Goal: Entertainment & Leisure: Browse casually

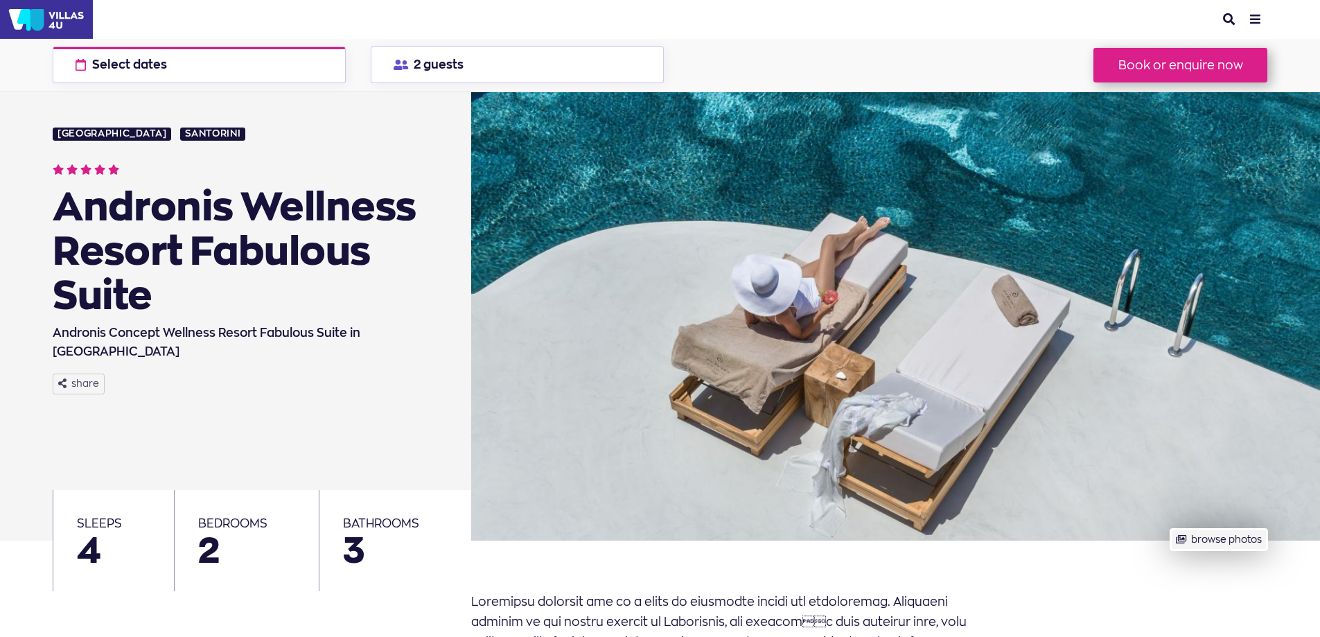
click at [1205, 547] on button "browse photos" at bounding box center [1218, 539] width 96 height 21
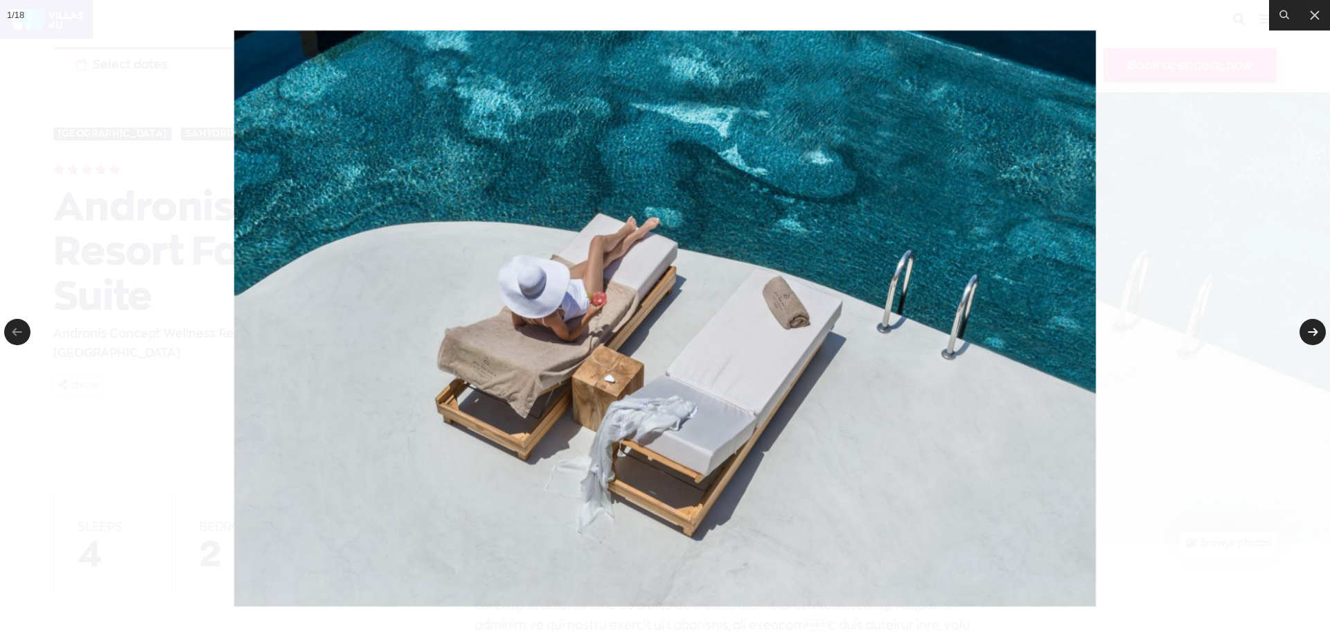
click at [1315, 327] on link at bounding box center [1312, 332] width 26 height 26
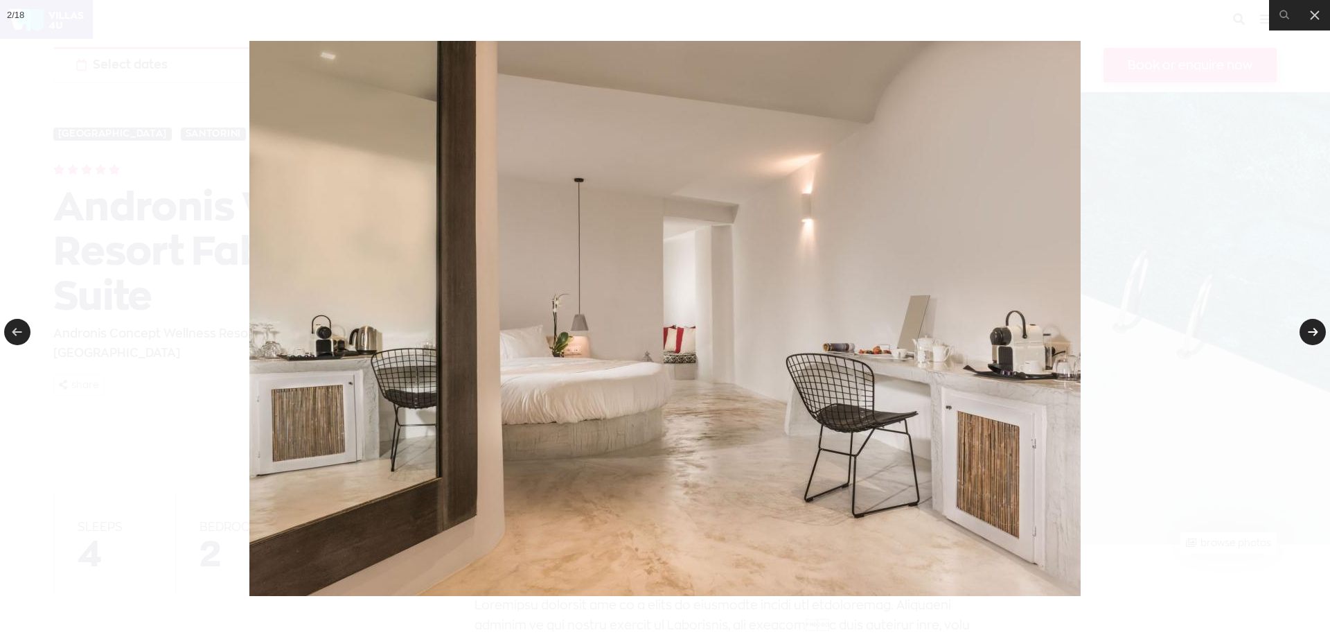
click at [1315, 327] on link at bounding box center [1312, 332] width 26 height 26
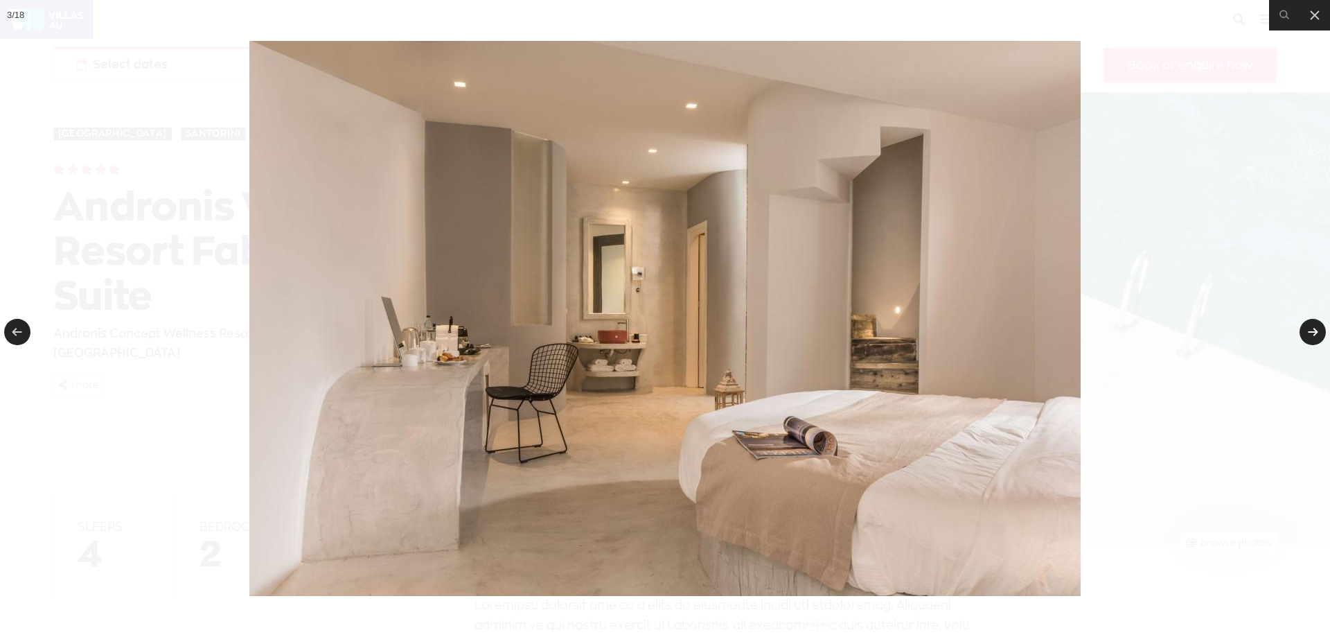
click at [1315, 327] on link at bounding box center [1312, 332] width 26 height 26
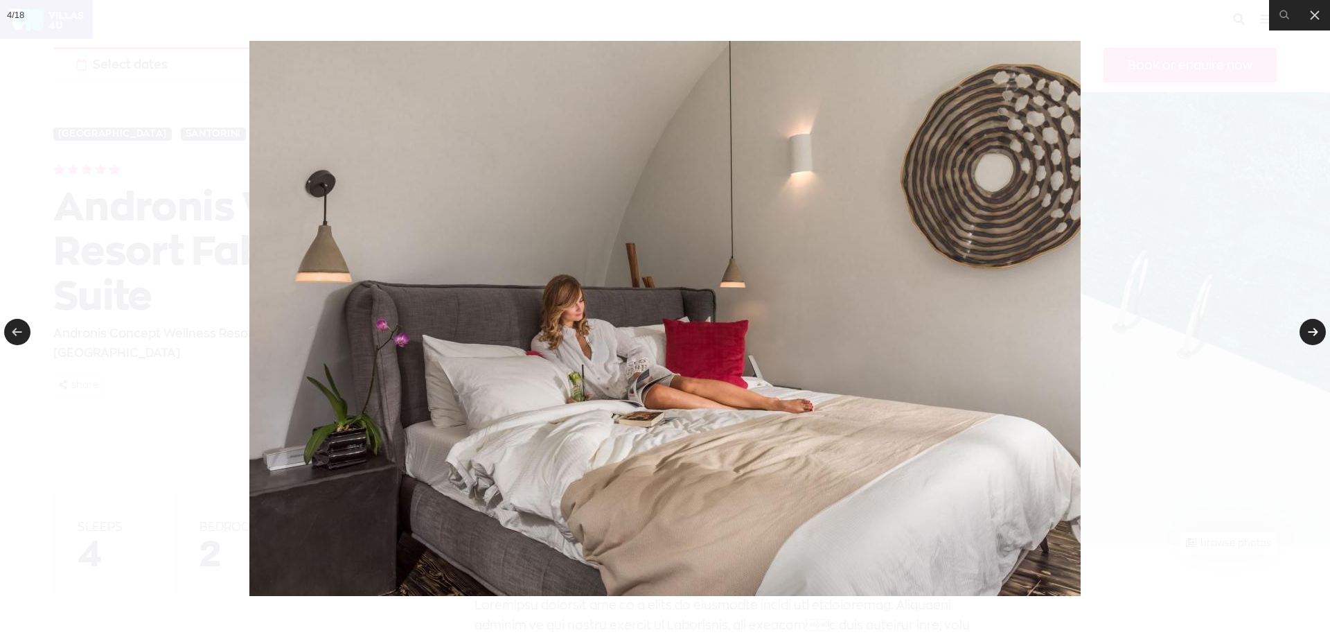
click at [1315, 327] on link at bounding box center [1312, 332] width 26 height 26
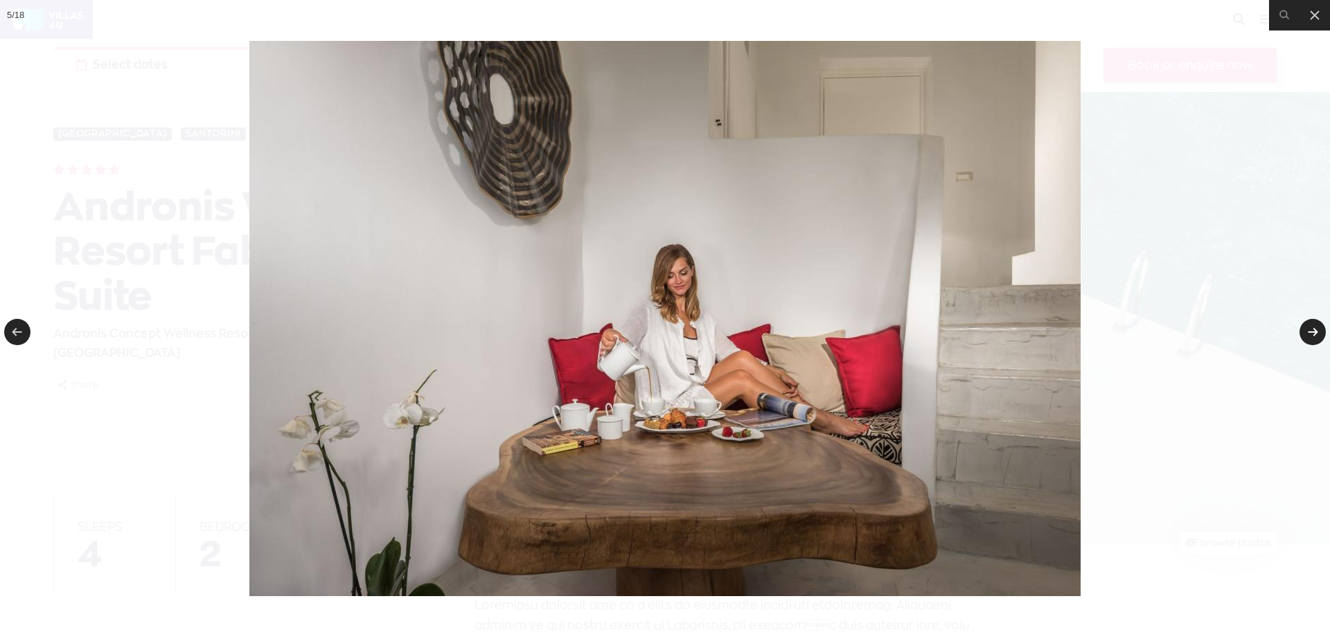
click at [1315, 327] on link at bounding box center [1312, 332] width 26 height 26
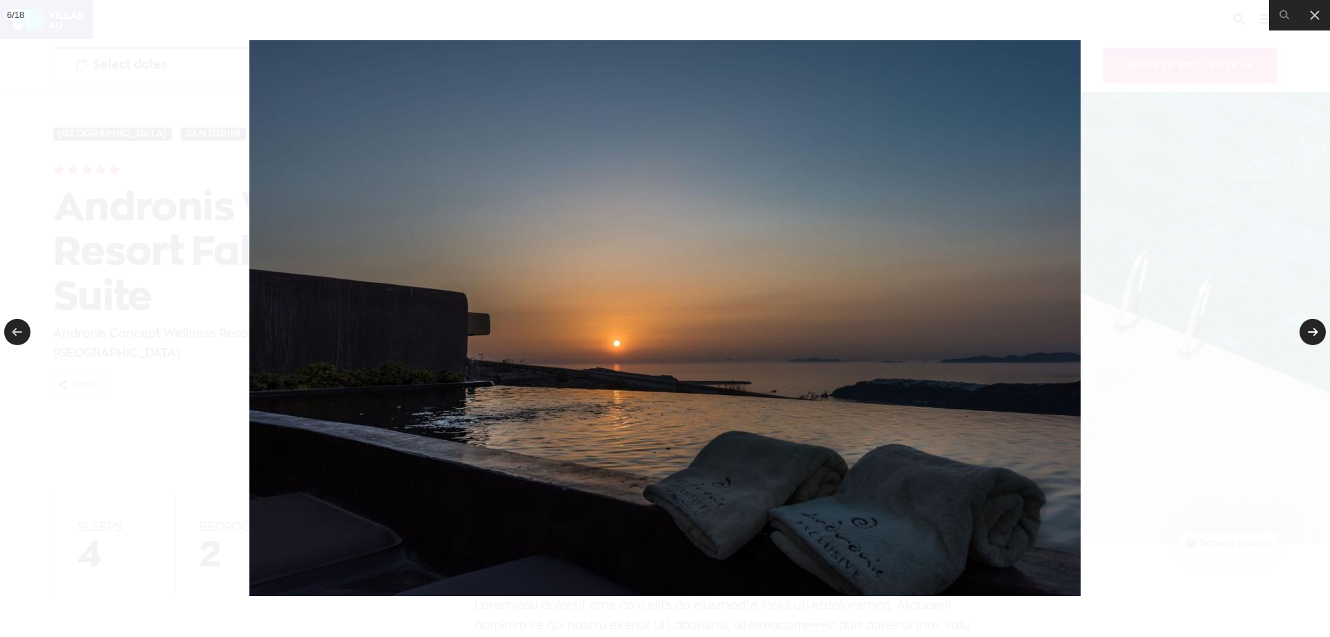
click at [1310, 330] on link at bounding box center [1312, 332] width 26 height 26
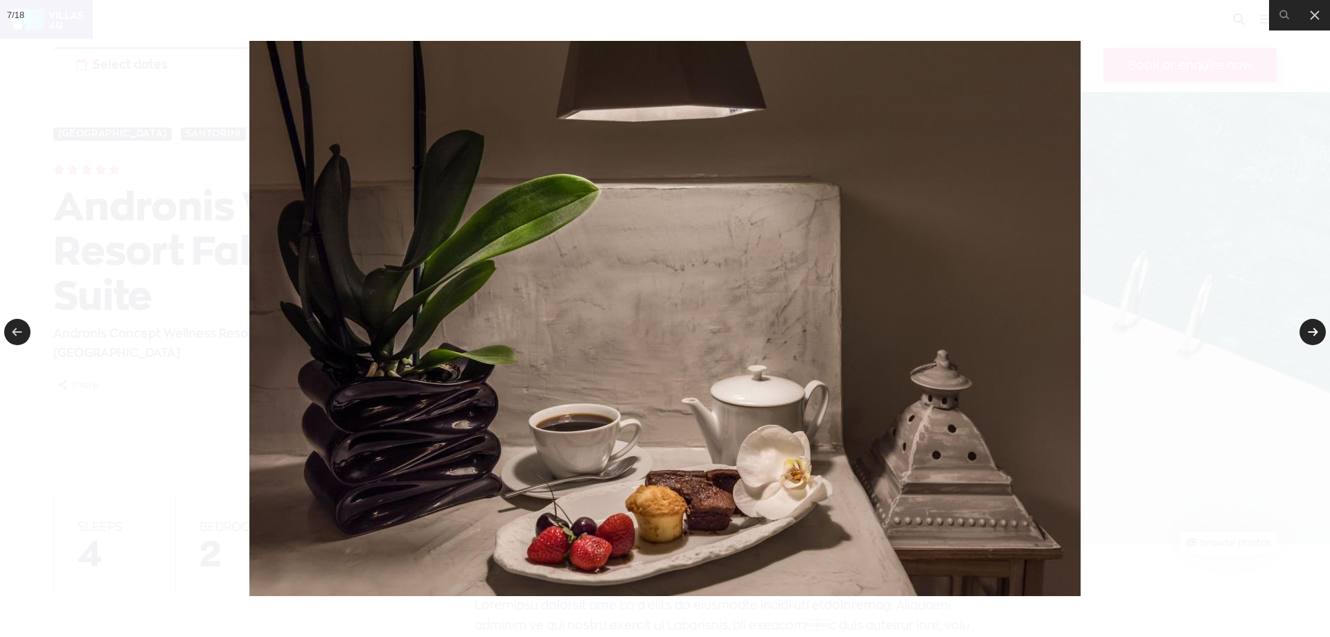
click at [1310, 330] on link at bounding box center [1312, 332] width 26 height 26
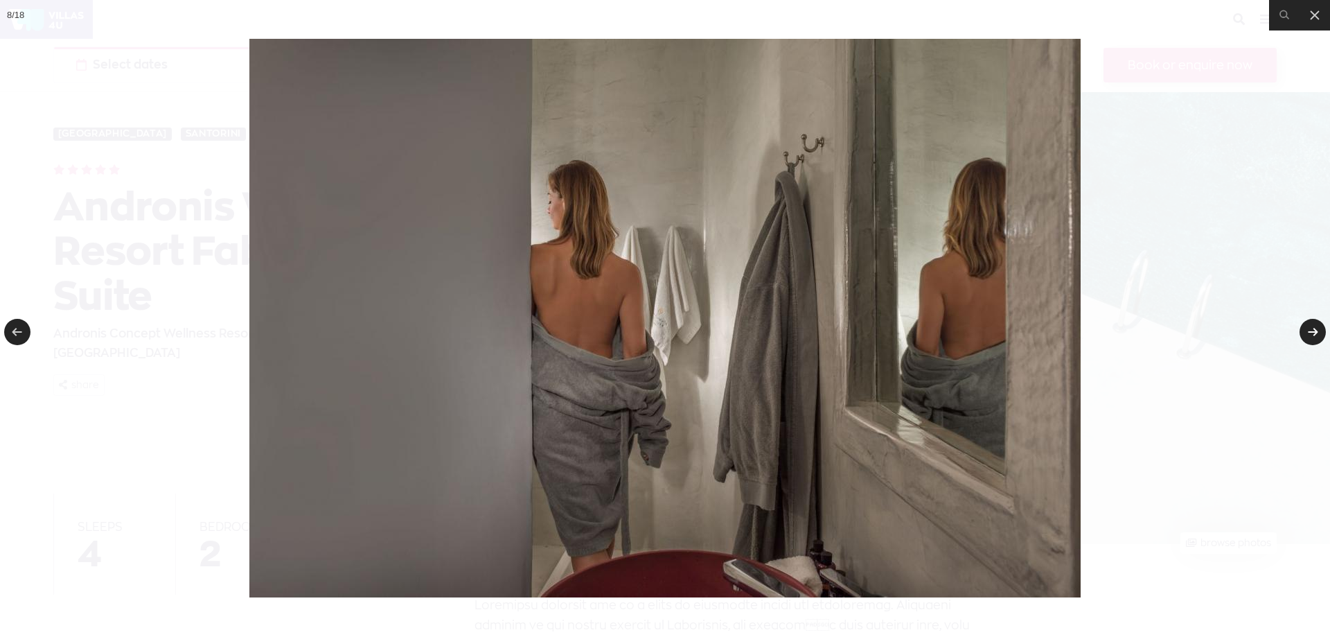
click at [1310, 330] on link at bounding box center [1312, 332] width 26 height 26
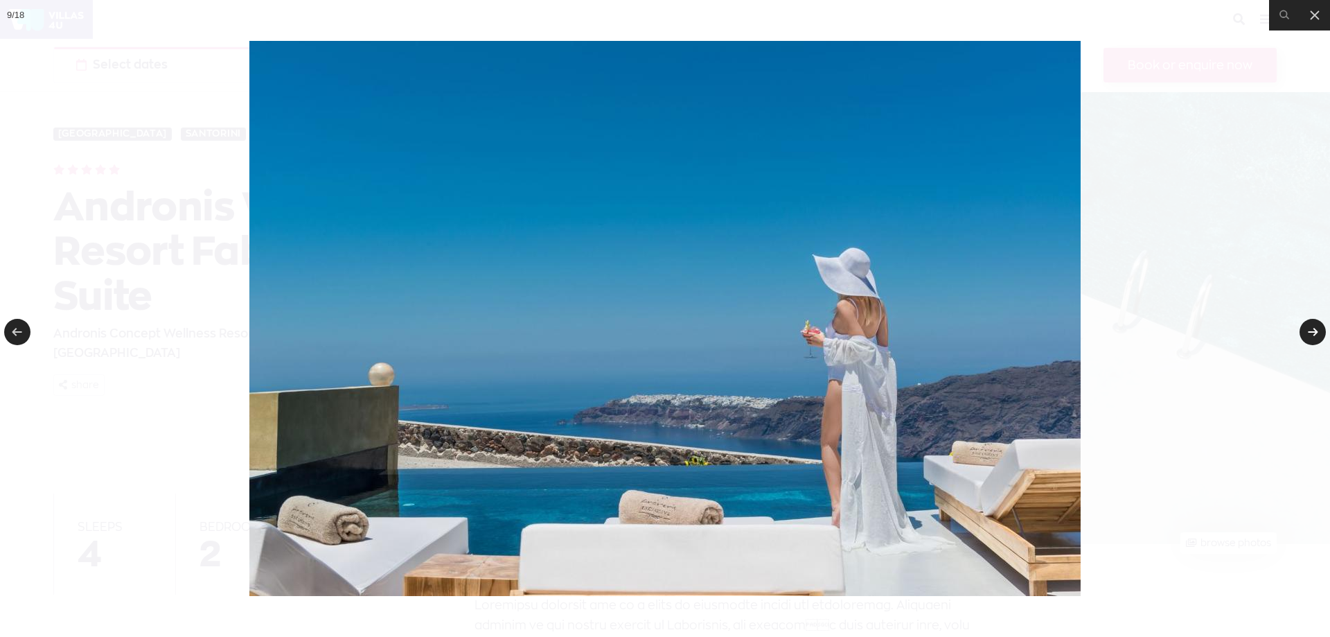
click at [1310, 330] on link at bounding box center [1312, 332] width 26 height 26
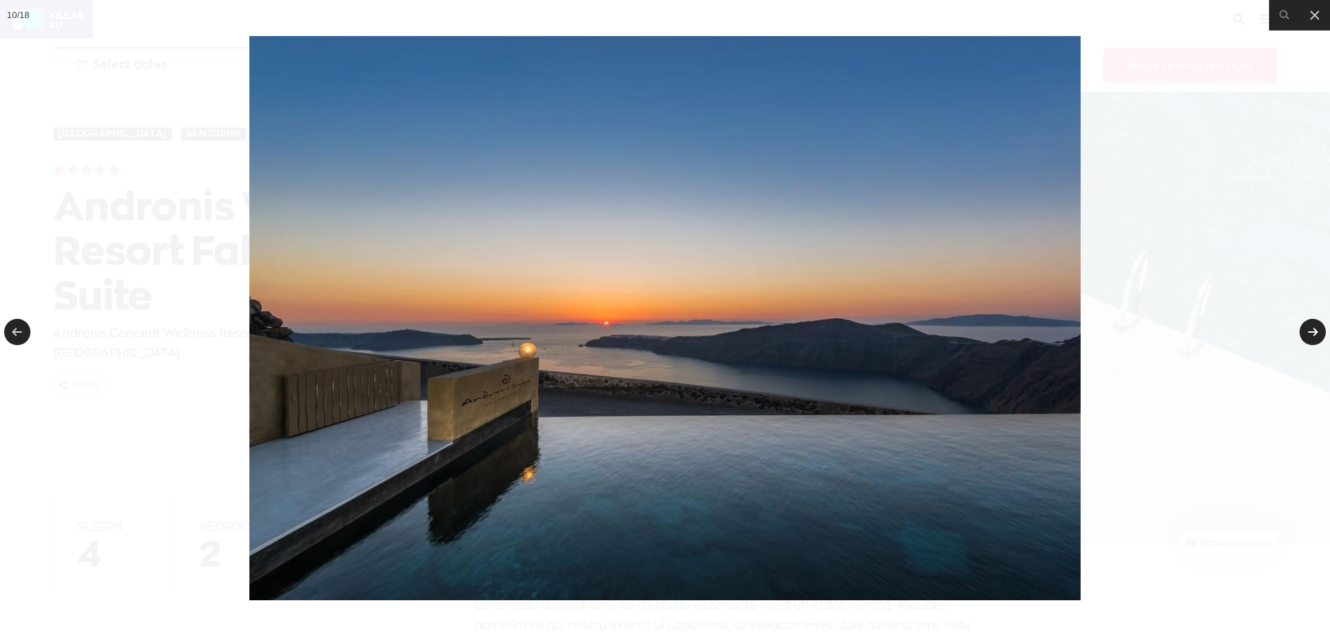
click at [1310, 330] on link at bounding box center [1312, 332] width 26 height 26
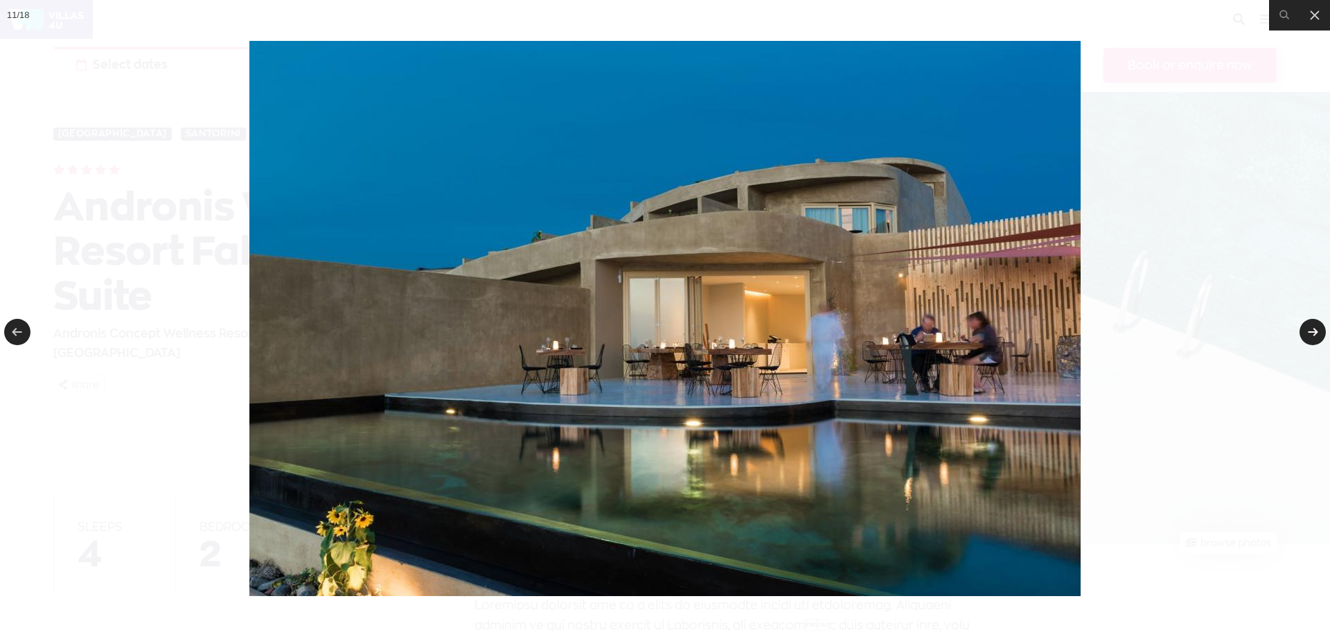
click at [1307, 332] on link at bounding box center [1312, 332] width 26 height 26
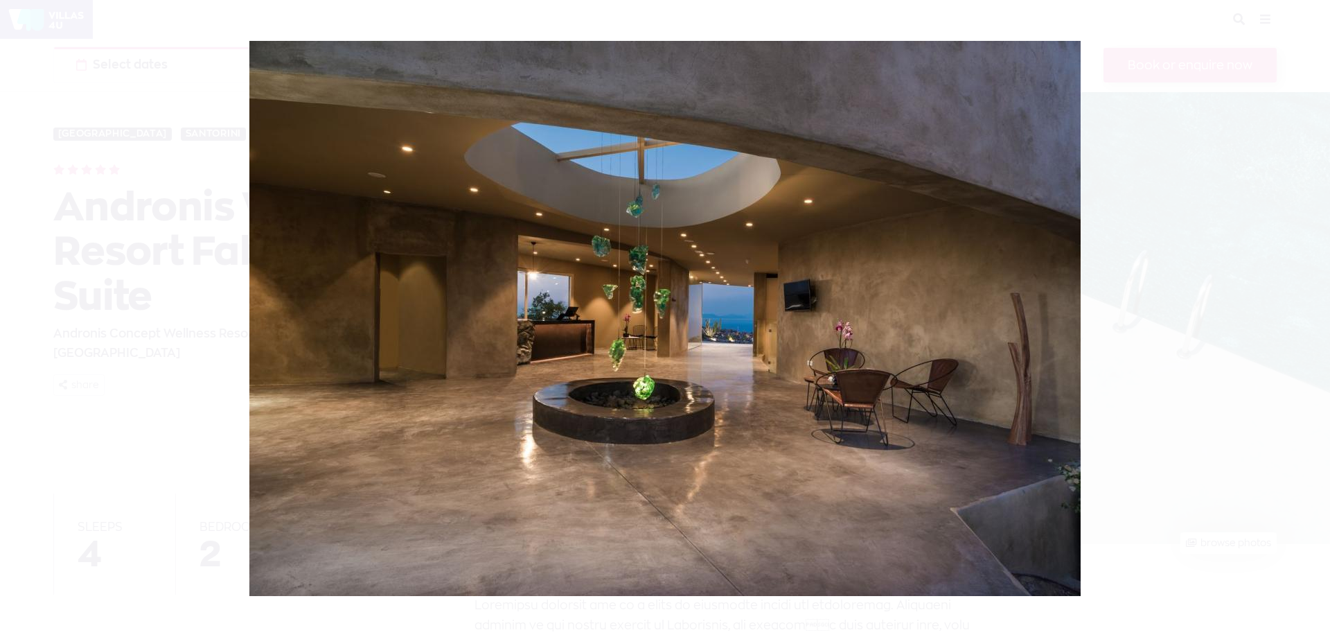
click at [1307, 332] on div at bounding box center [665, 318] width 1330 height 637
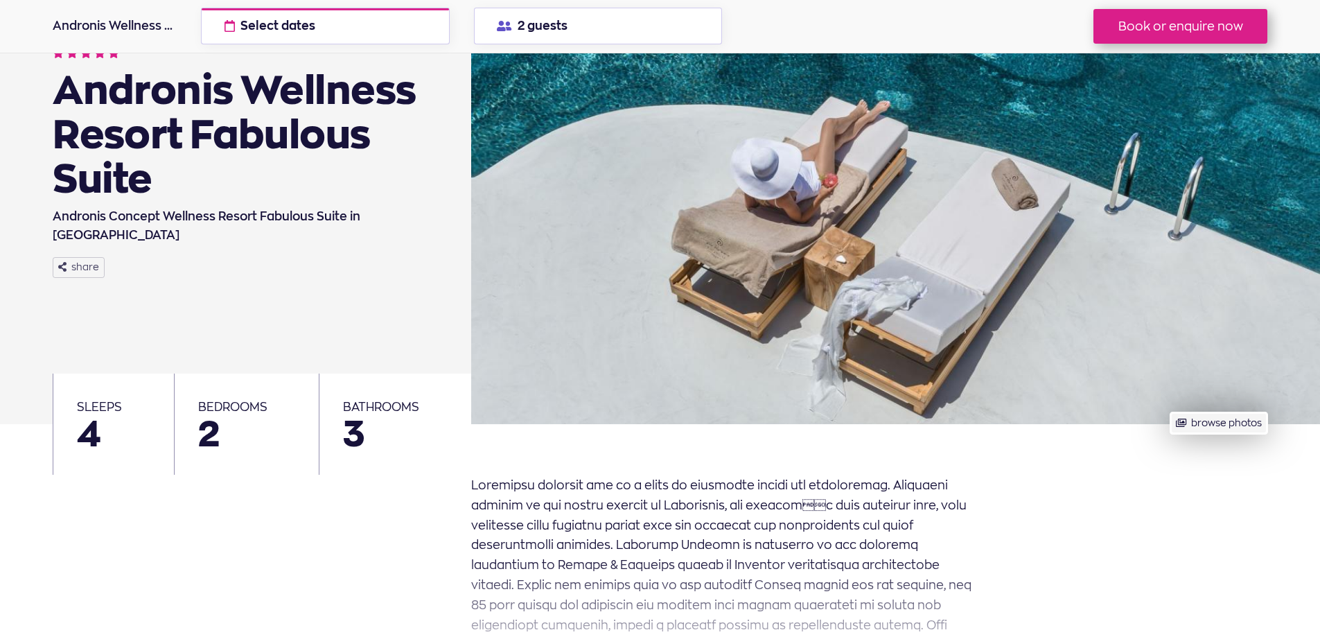
scroll to position [139, 0]
